Goal: Connect with others: Connect with other users

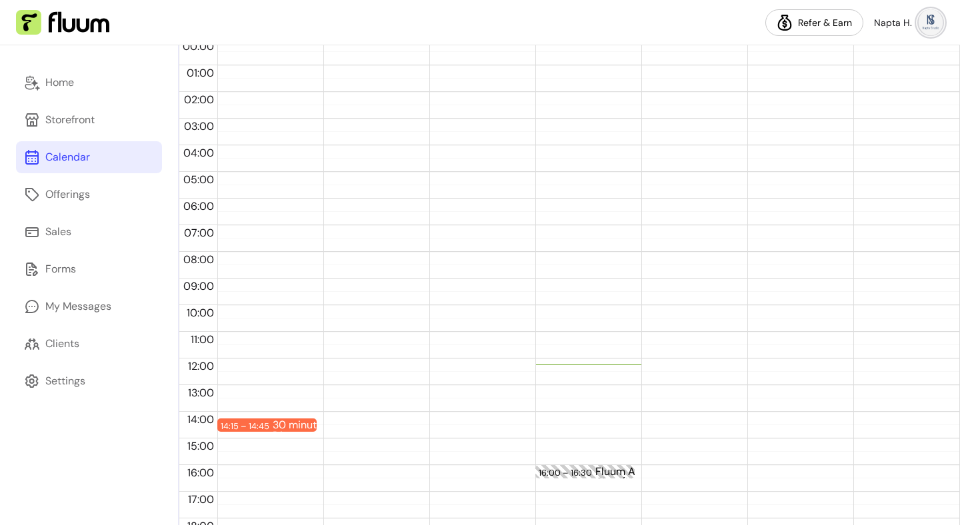
scroll to position [95, 0]
click at [556, 463] on div "16:00 – 16:30 Fluum AI - Weekly Chat (Napta Hag)" at bounding box center [584, 357] width 99 height 640
click at [556, 468] on div "16:00 – 16:30" at bounding box center [567, 471] width 57 height 13
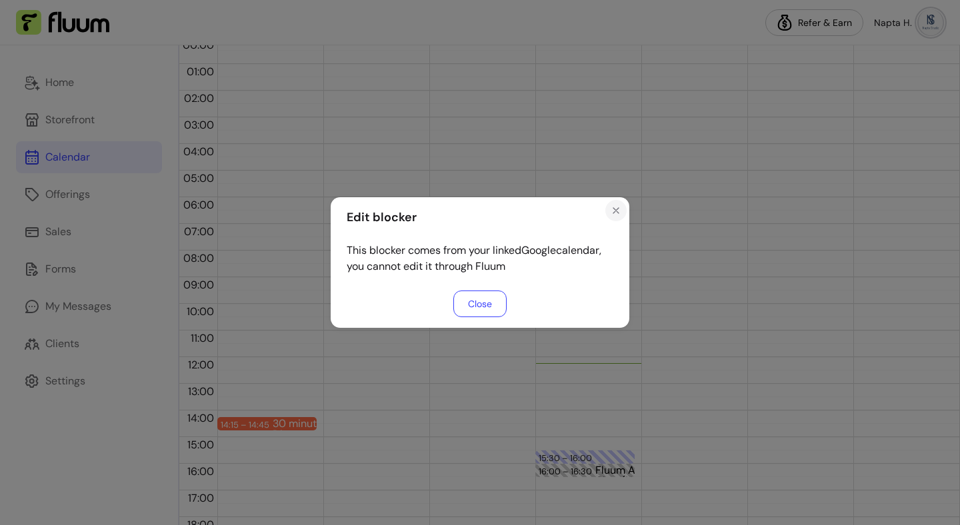
click at [622, 205] on button "Close" at bounding box center [615, 210] width 21 height 21
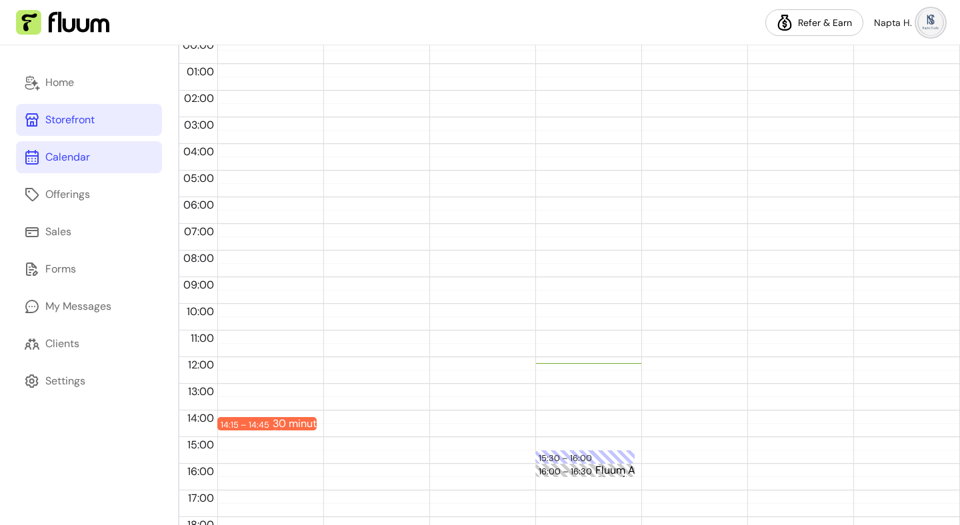
click at [61, 124] on div "Storefront" at bounding box center [69, 120] width 49 height 16
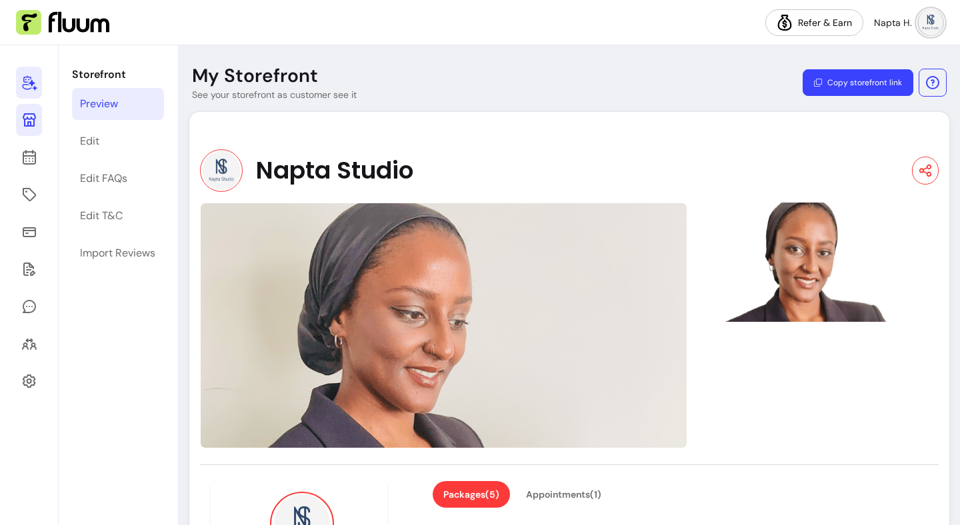
click at [33, 76] on icon at bounding box center [29, 83] width 16 height 16
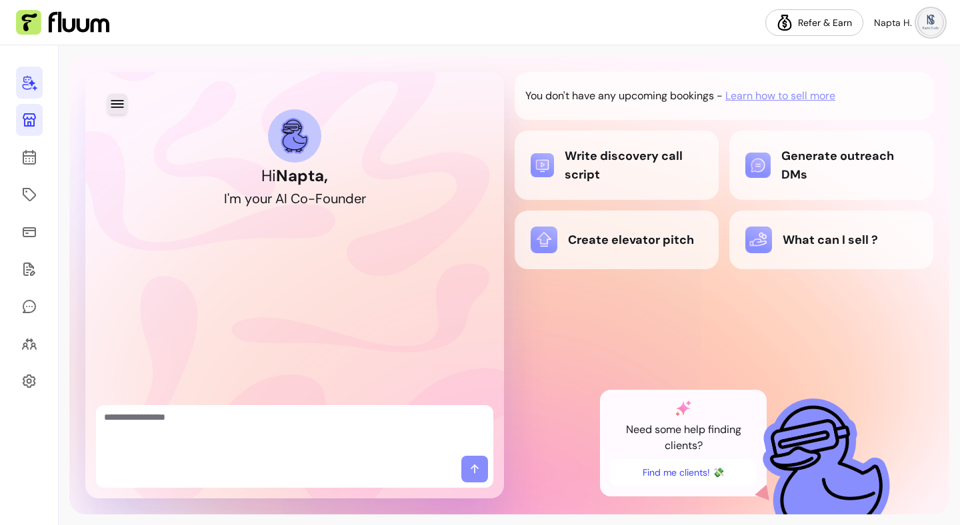
click at [108, 107] on button "button" at bounding box center [117, 103] width 21 height 21
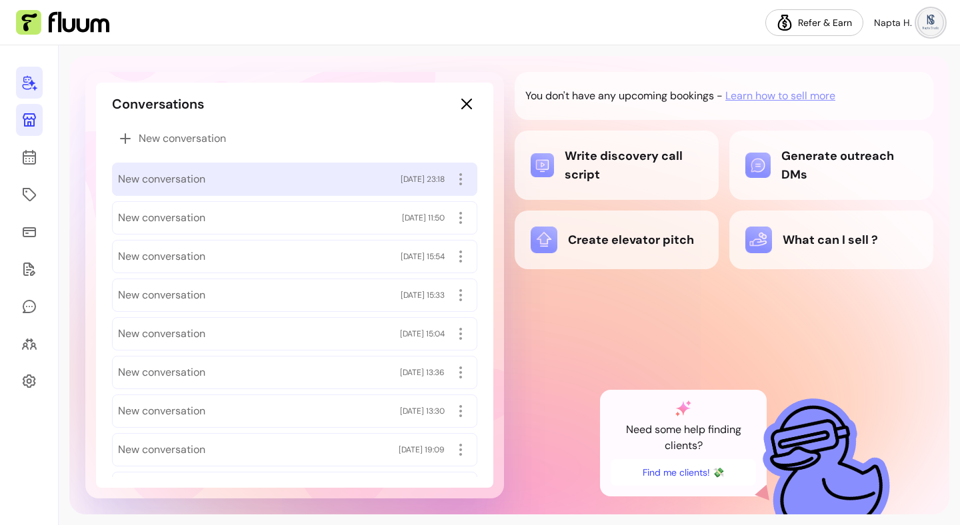
click at [145, 178] on span "New conversation" at bounding box center [161, 179] width 87 height 16
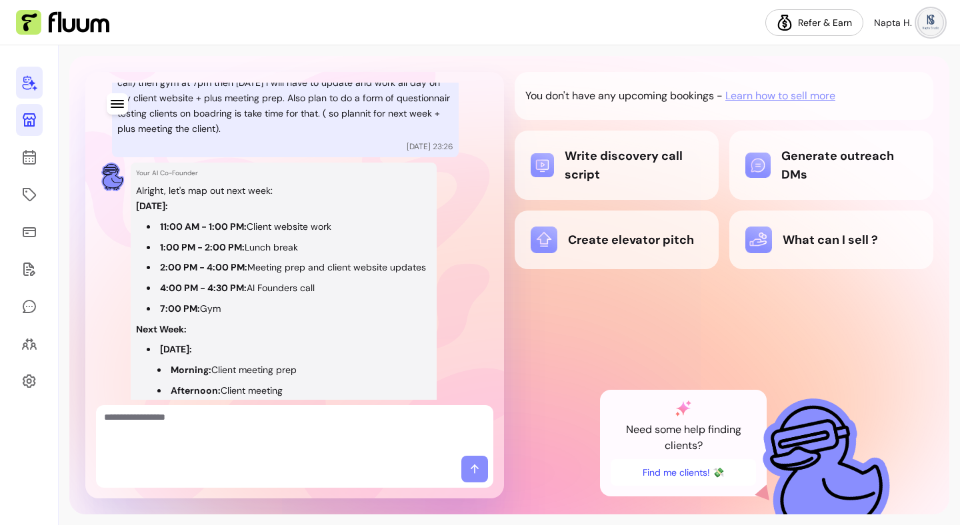
scroll to position [1004, 0]
